Goal: Find specific page/section: Find specific page/section

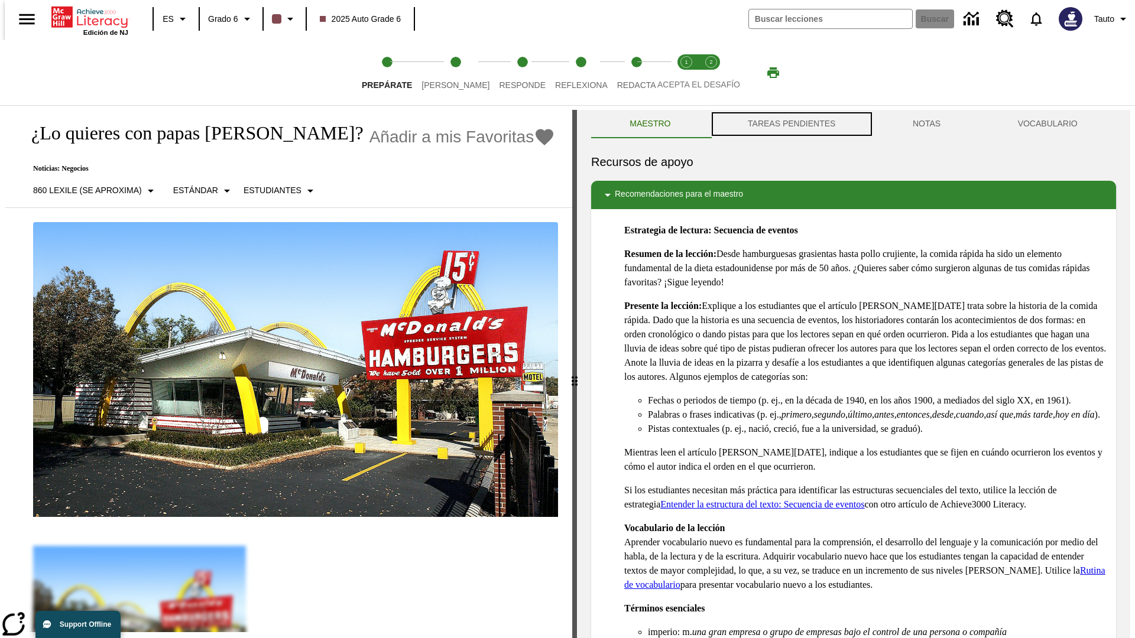
click at [790, 124] on button "TAREAS PENDIENTES" at bounding box center [791, 124] width 165 height 28
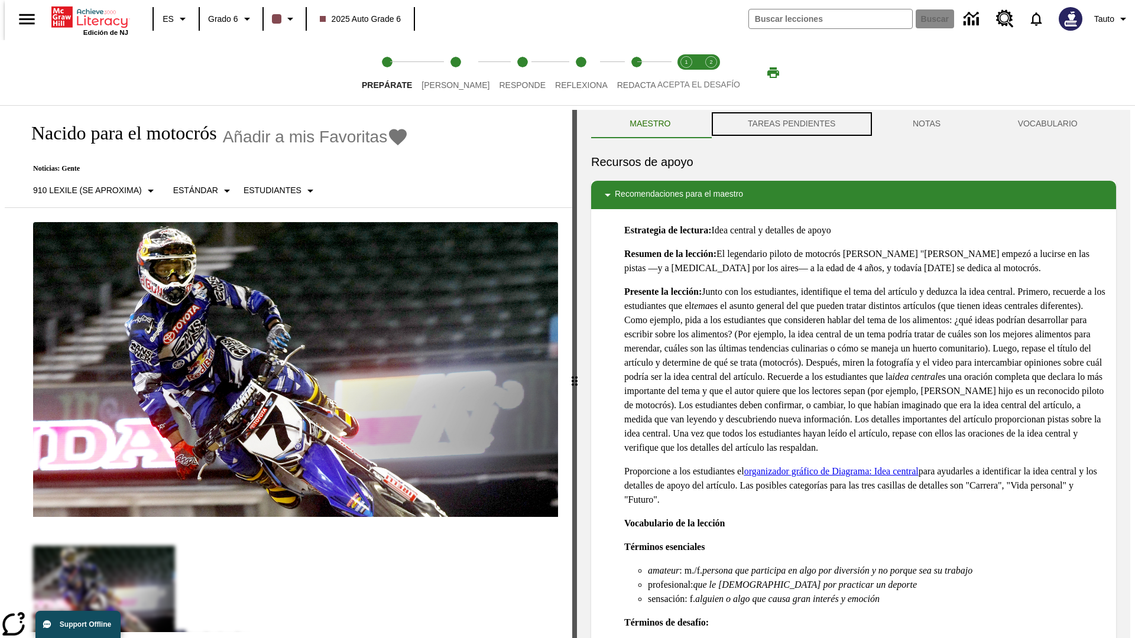
click at [790, 124] on button "TAREAS PENDIENTES" at bounding box center [791, 124] width 165 height 28
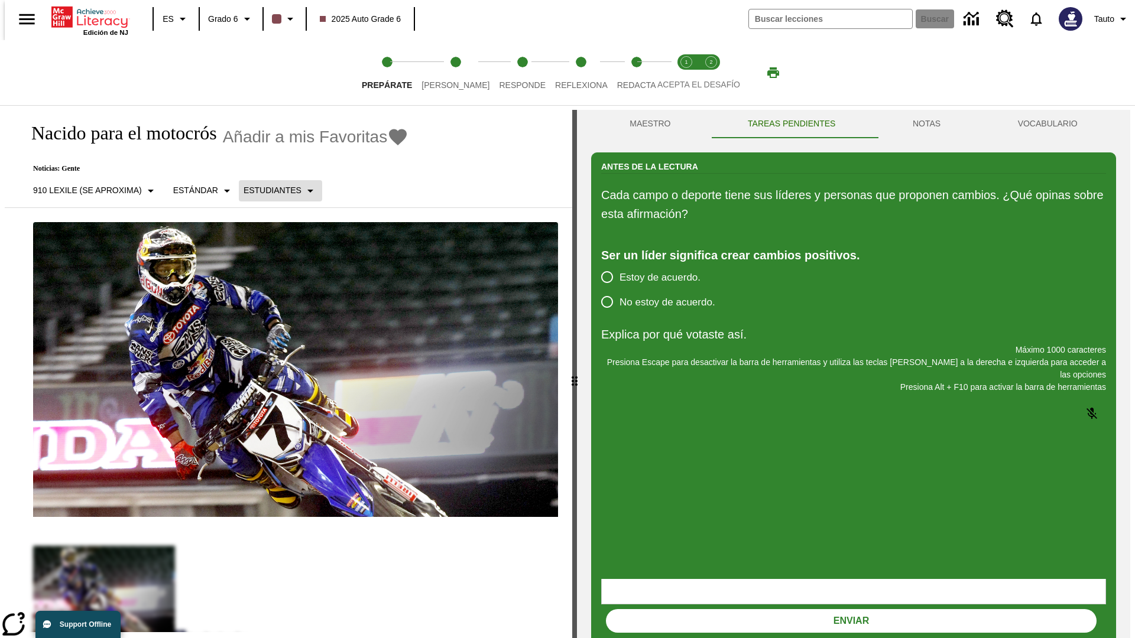
click at [271, 190] on p "Estudiantes" at bounding box center [273, 190] width 58 height 12
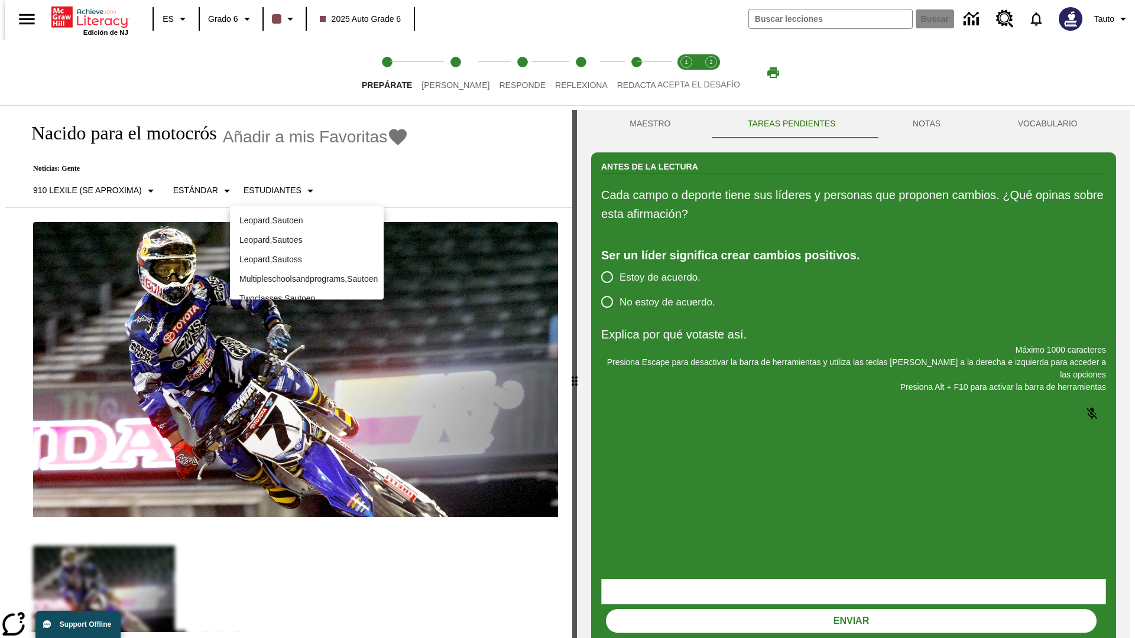
click at [307, 240] on p "Leopard , Sautoes" at bounding box center [306, 240] width 135 height 12
